Goal: Task Accomplishment & Management: Manage account settings

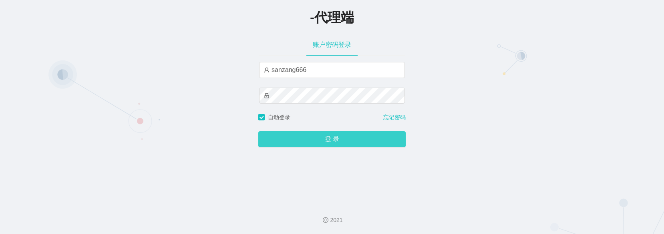
click at [310, 134] on button "登 录" at bounding box center [331, 139] width 147 height 16
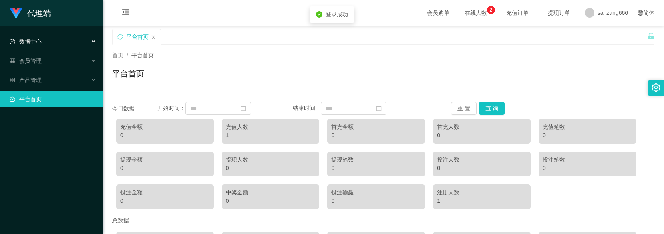
click at [38, 40] on span "数据中心" at bounding box center [26, 41] width 32 height 6
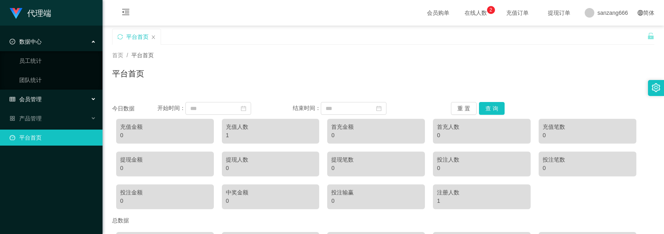
click at [28, 93] on div "会员管理" at bounding box center [51, 99] width 103 height 16
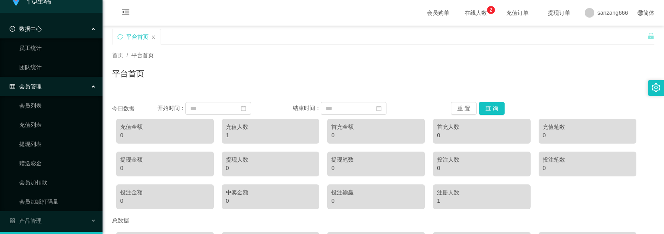
scroll to position [35, 0]
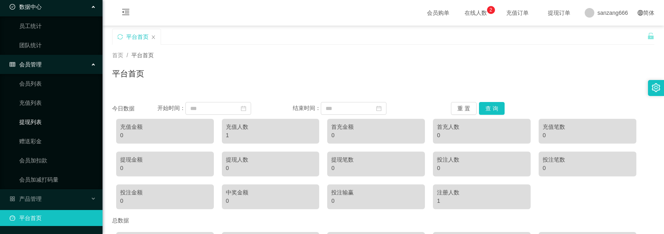
click at [28, 124] on link "提现列表" at bounding box center [57, 122] width 77 height 16
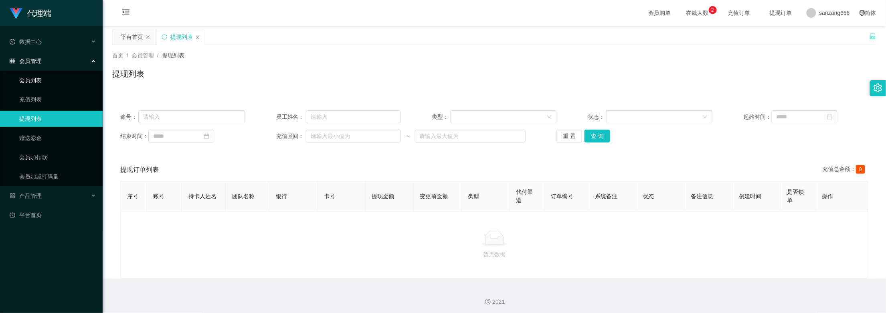
click at [37, 80] on link "会员列表" at bounding box center [57, 80] width 77 height 16
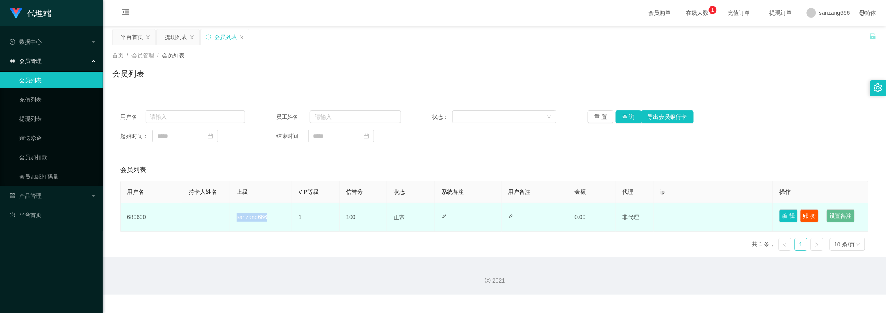
drag, startPoint x: 232, startPoint y: 216, endPoint x: 275, endPoint y: 216, distance: 42.9
click at [275, 216] on td "sanzang666" at bounding box center [261, 217] width 62 height 28
copy td "sanzang666"
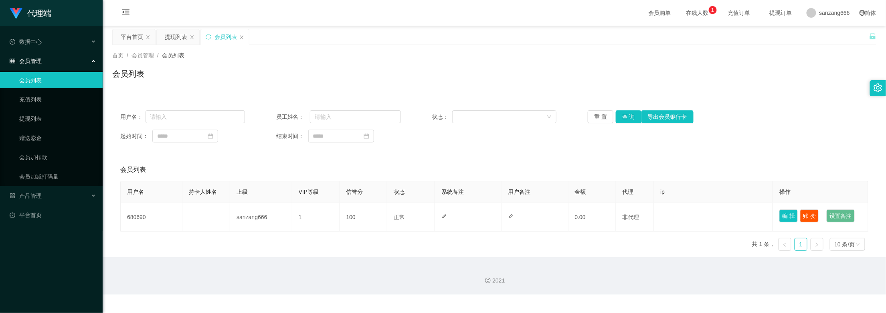
click at [336, 15] on div "会员购单 在线人数 0 1 2 3 4 5 6 7 8 9 0 1 2 3 4 5 6 7 8 9 0 1 2 3 4 5 6 7 8 9 充值订单 提现订单…" at bounding box center [494, 13] width 783 height 26
